Goal: Task Accomplishment & Management: Manage account settings

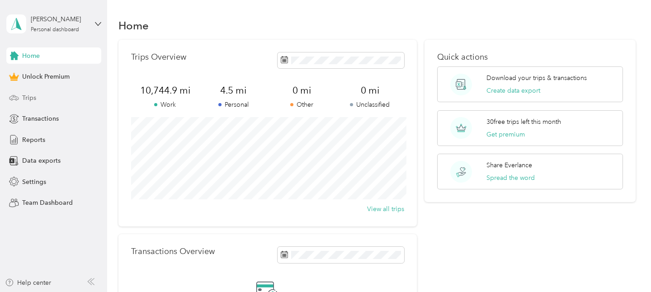
click at [37, 96] on div "Trips" at bounding box center [53, 97] width 95 height 16
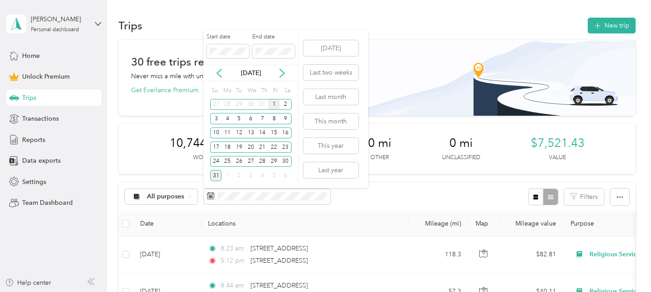
click at [273, 104] on div "1" at bounding box center [274, 104] width 12 height 11
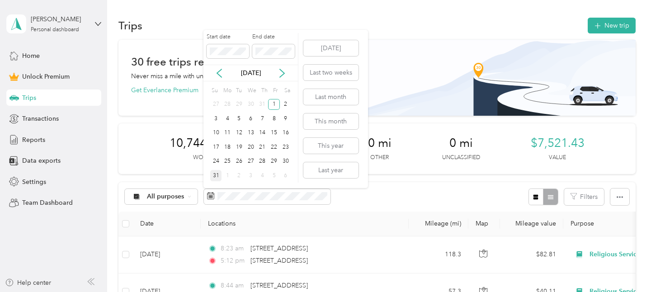
click at [214, 175] on div "31" at bounding box center [216, 175] width 12 height 11
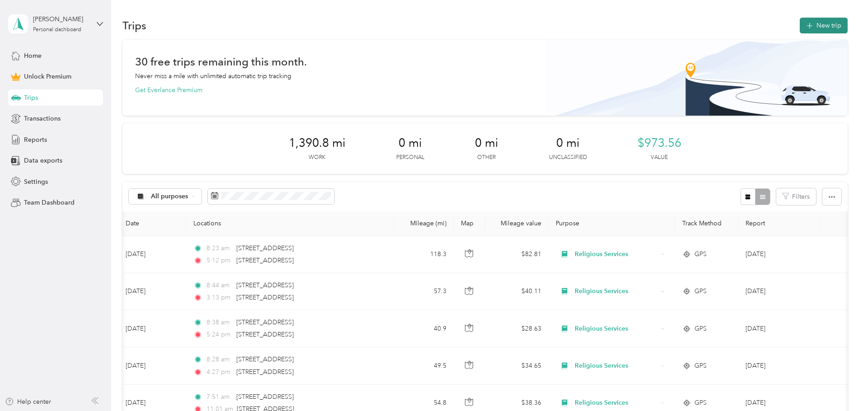
click at [650, 26] on button "New trip" at bounding box center [824, 26] width 48 height 16
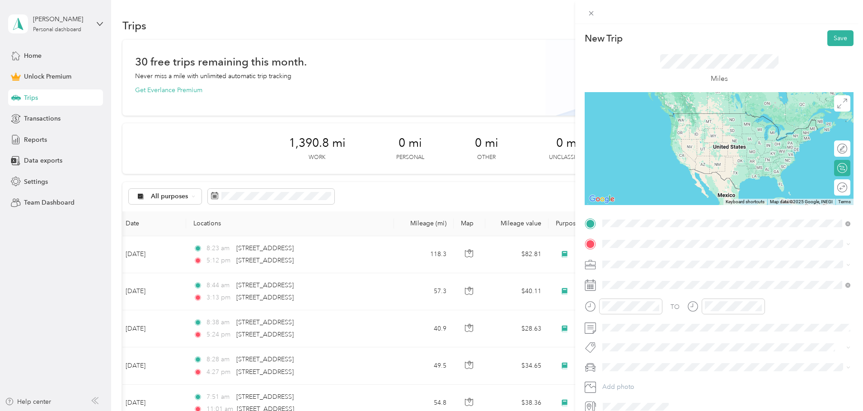
click at [650, 258] on span "[STREET_ADDRESS][US_STATE]" at bounding box center [665, 256] width 90 height 8
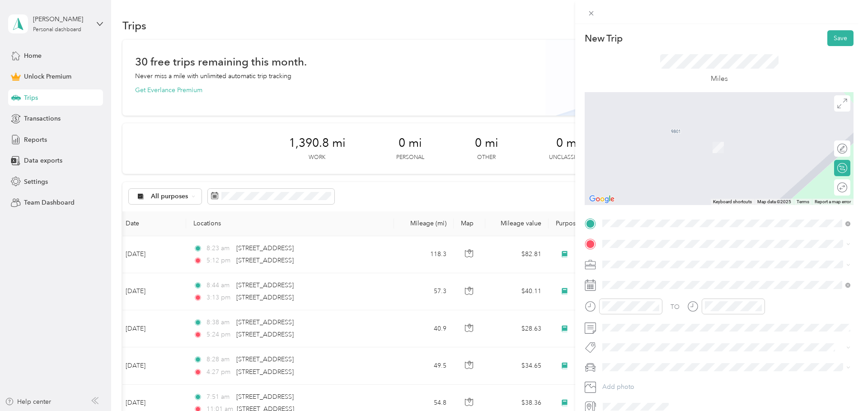
click at [650, 277] on span "[STREET_ADDRESS][US_STATE]" at bounding box center [665, 276] width 90 height 8
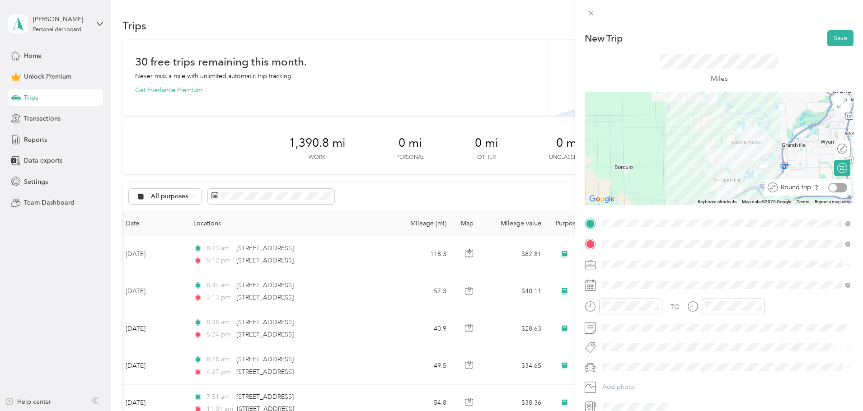
click at [650, 188] on div at bounding box center [837, 187] width 19 height 9
click at [630, 291] on li "Religious Services" at bounding box center [726, 312] width 254 height 16
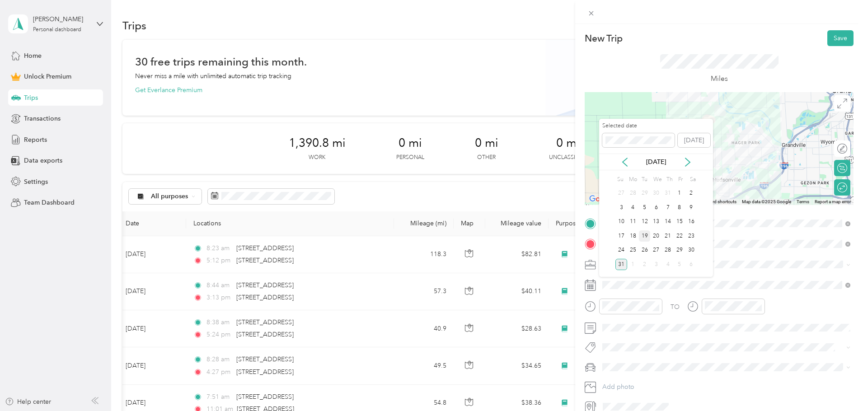
click at [646, 237] on div "19" at bounding box center [645, 235] width 12 height 11
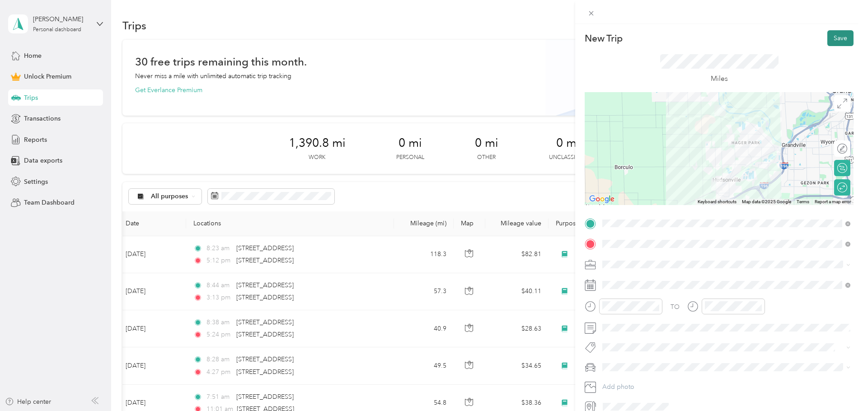
click at [650, 37] on button "Save" at bounding box center [840, 38] width 26 height 16
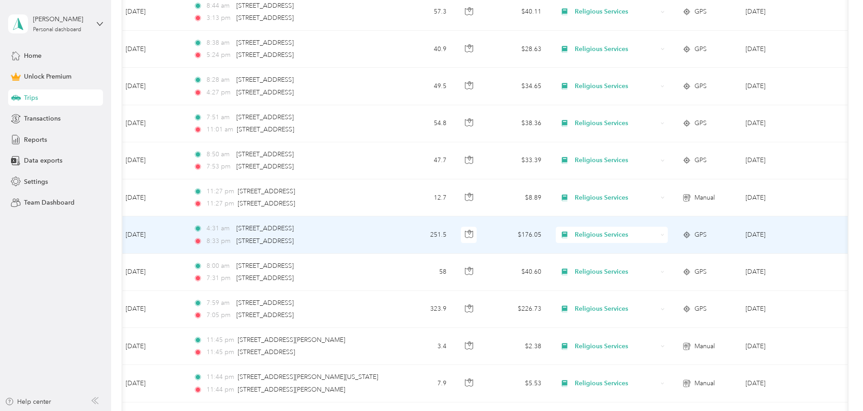
scroll to position [280, 0]
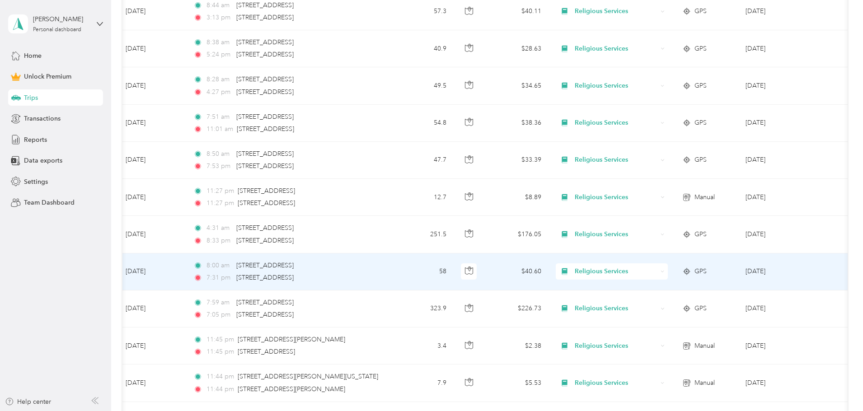
click at [409, 272] on td "58" at bounding box center [424, 272] width 60 height 37
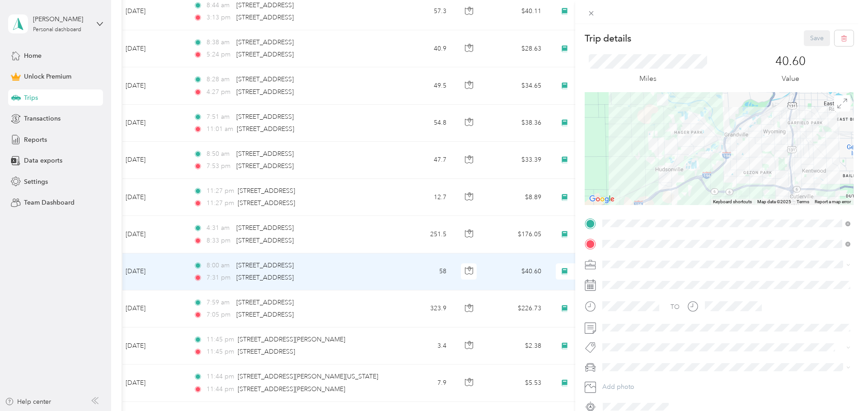
drag, startPoint x: 709, startPoint y: 136, endPoint x: 710, endPoint y: 178, distance: 42.0
click at [650, 178] on div at bounding box center [719, 148] width 269 height 113
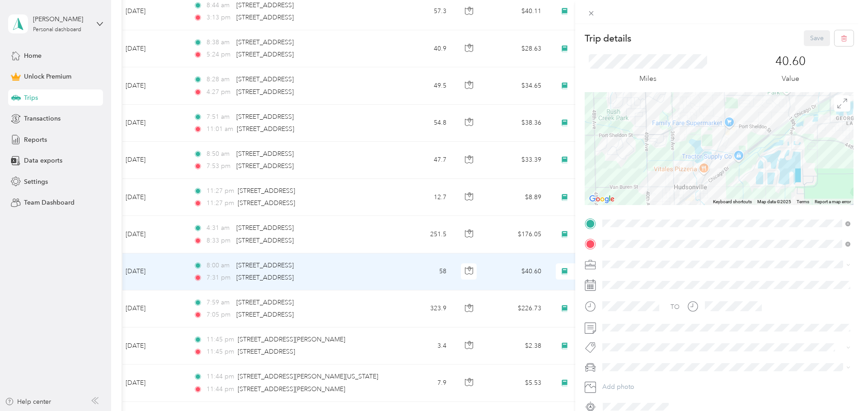
drag, startPoint x: 626, startPoint y: 134, endPoint x: 772, endPoint y: 179, distance: 152.8
click at [650, 179] on div at bounding box center [719, 148] width 269 height 113
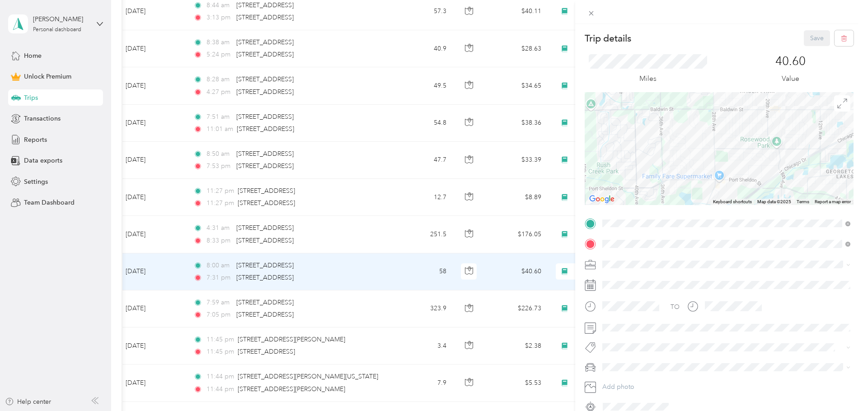
drag, startPoint x: 728, startPoint y: 132, endPoint x: 718, endPoint y: 186, distance: 55.2
click at [650, 186] on div at bounding box center [719, 148] width 269 height 113
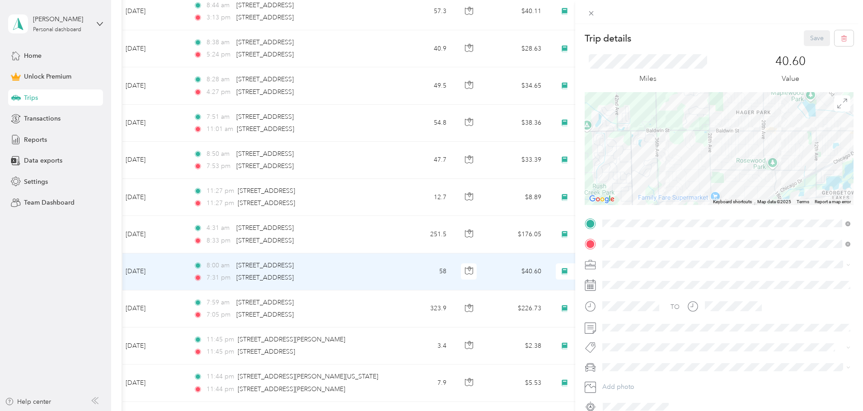
drag, startPoint x: 699, startPoint y: 150, endPoint x: 695, endPoint y: 172, distance: 22.5
click at [650, 172] on div at bounding box center [719, 148] width 269 height 113
click at [650, 38] on div "Trip details Save" at bounding box center [719, 38] width 269 height 16
click at [57, 291] on div "Trip details Save This trip cannot be edited because it is either under review,…" at bounding box center [431, 205] width 863 height 411
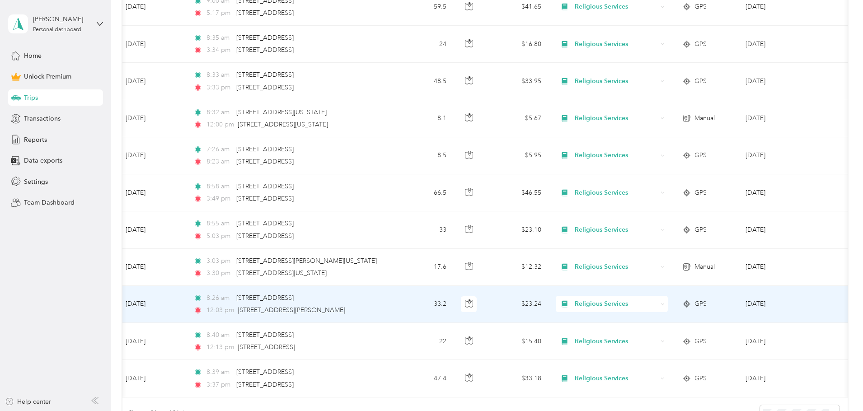
scroll to position [846, 0]
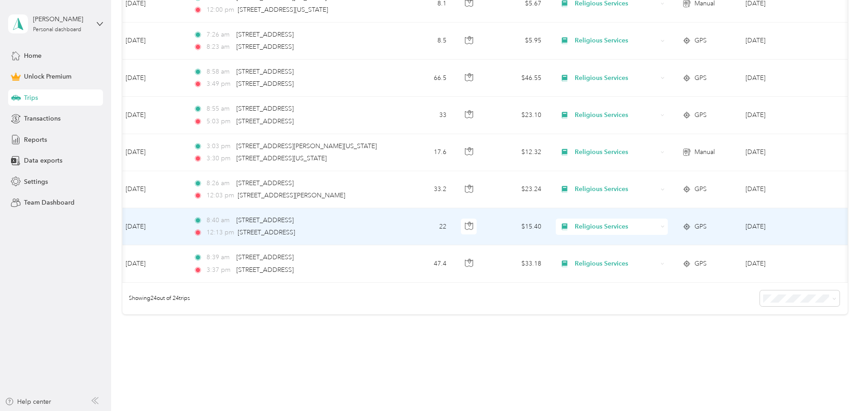
click at [404, 229] on td "22" at bounding box center [424, 226] width 60 height 37
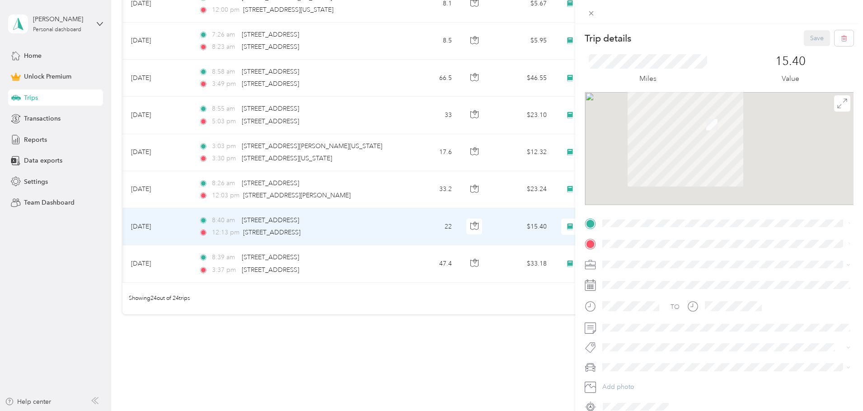
scroll to position [0, 12]
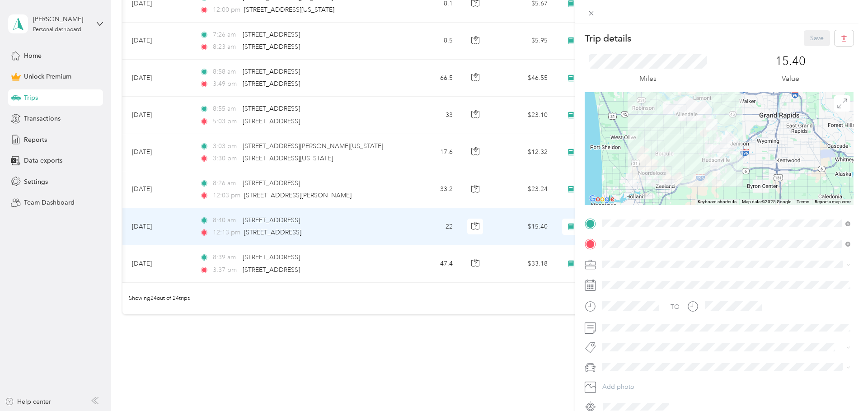
click at [650, 167] on div at bounding box center [719, 148] width 269 height 113
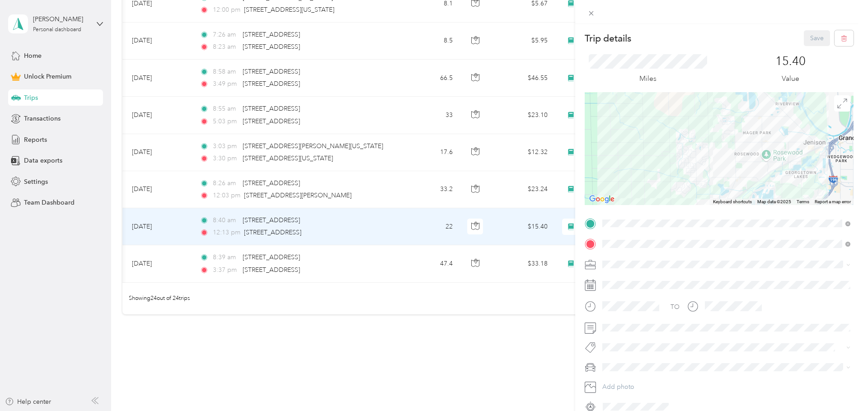
drag, startPoint x: 751, startPoint y: 113, endPoint x: 641, endPoint y: 181, distance: 128.8
click at [641, 181] on div at bounding box center [719, 148] width 269 height 113
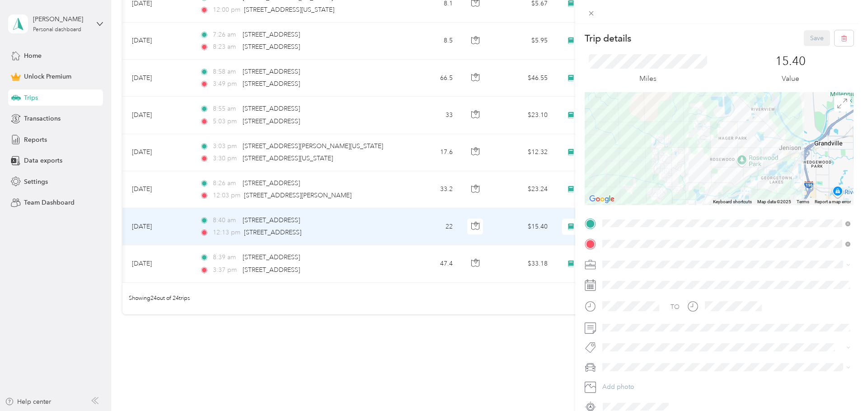
drag, startPoint x: 641, startPoint y: 181, endPoint x: 616, endPoint y: 190, distance: 26.7
click at [616, 190] on div at bounding box center [719, 148] width 269 height 113
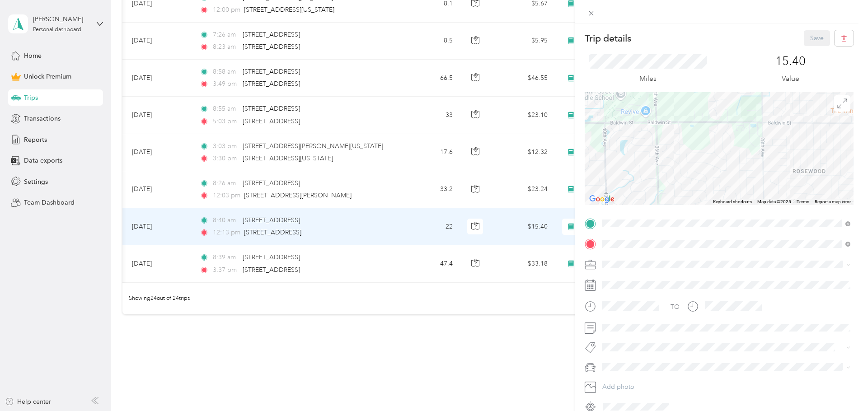
drag, startPoint x: 747, startPoint y: 146, endPoint x: 638, endPoint y: 151, distance: 108.6
click at [638, 151] on div at bounding box center [719, 148] width 269 height 113
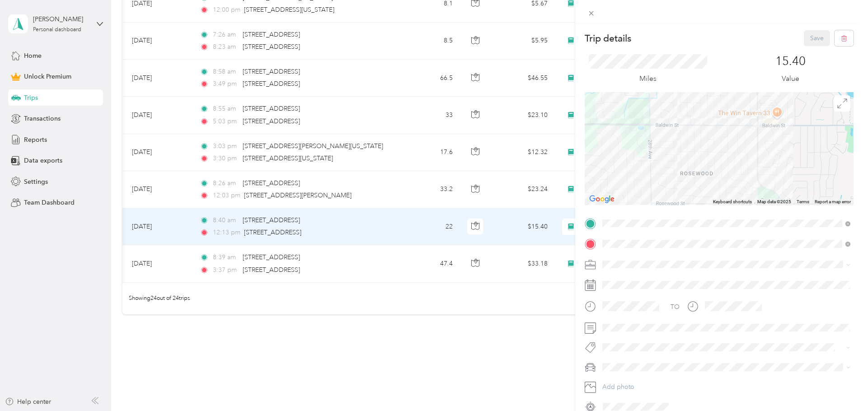
drag, startPoint x: 728, startPoint y: 139, endPoint x: 615, endPoint y: 141, distance: 113.5
click at [615, 141] on div at bounding box center [719, 148] width 269 height 113
click at [267, 291] on div "Trip details Save This trip cannot be edited because it is either under review,…" at bounding box center [431, 205] width 863 height 411
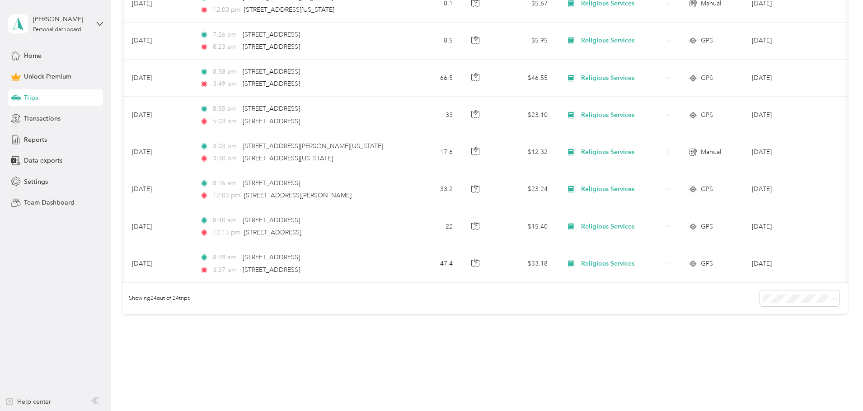
click at [75, 241] on aside "[PERSON_NAME] Personal dashboard Home Unlock Premium Trips Transactions Reports…" at bounding box center [55, 205] width 111 height 411
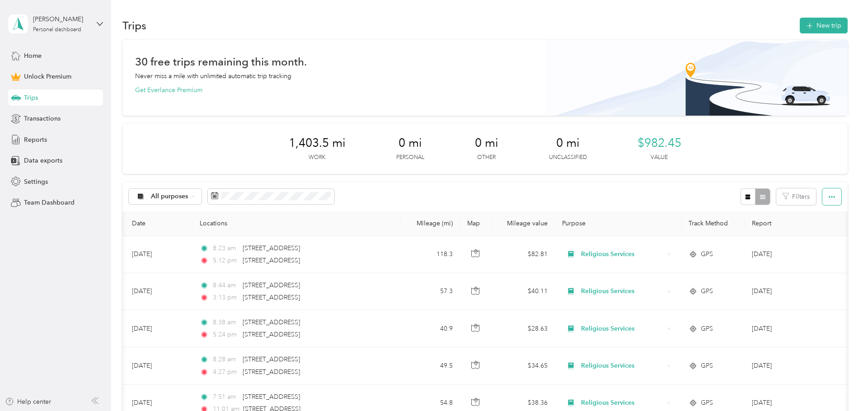
click at [650, 196] on icon "button" at bounding box center [832, 197] width 6 height 6
click at [650, 233] on span "Export" at bounding box center [823, 230] width 19 height 8
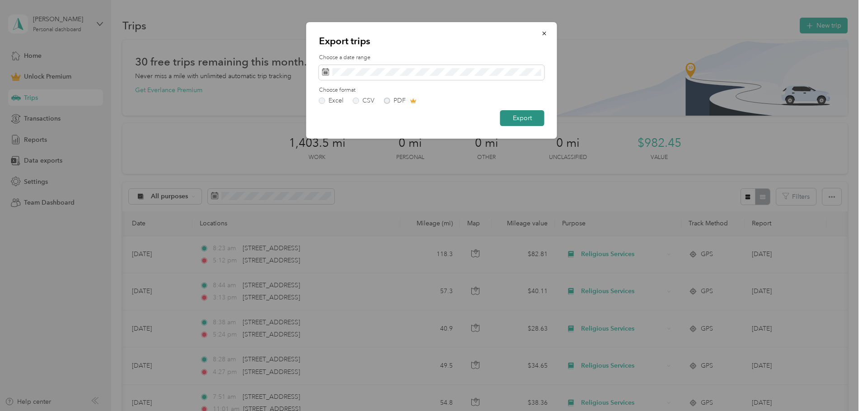
click at [528, 122] on button "Export" at bounding box center [522, 118] width 44 height 16
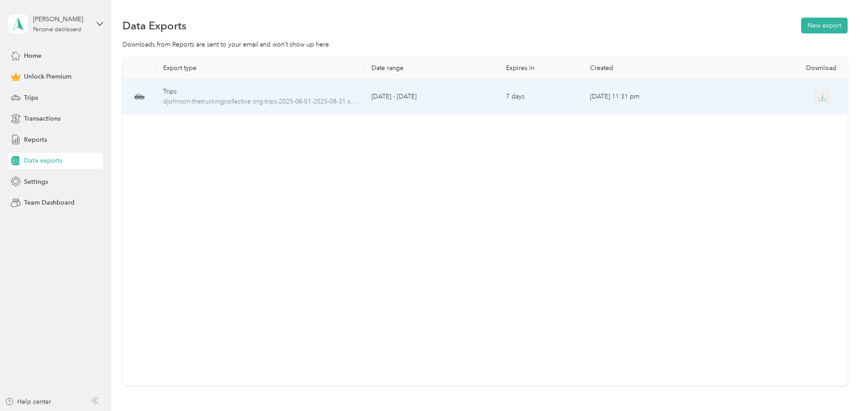
click at [650, 98] on icon "button" at bounding box center [822, 96] width 3 height 5
